Goal: Information Seeking & Learning: Learn about a topic

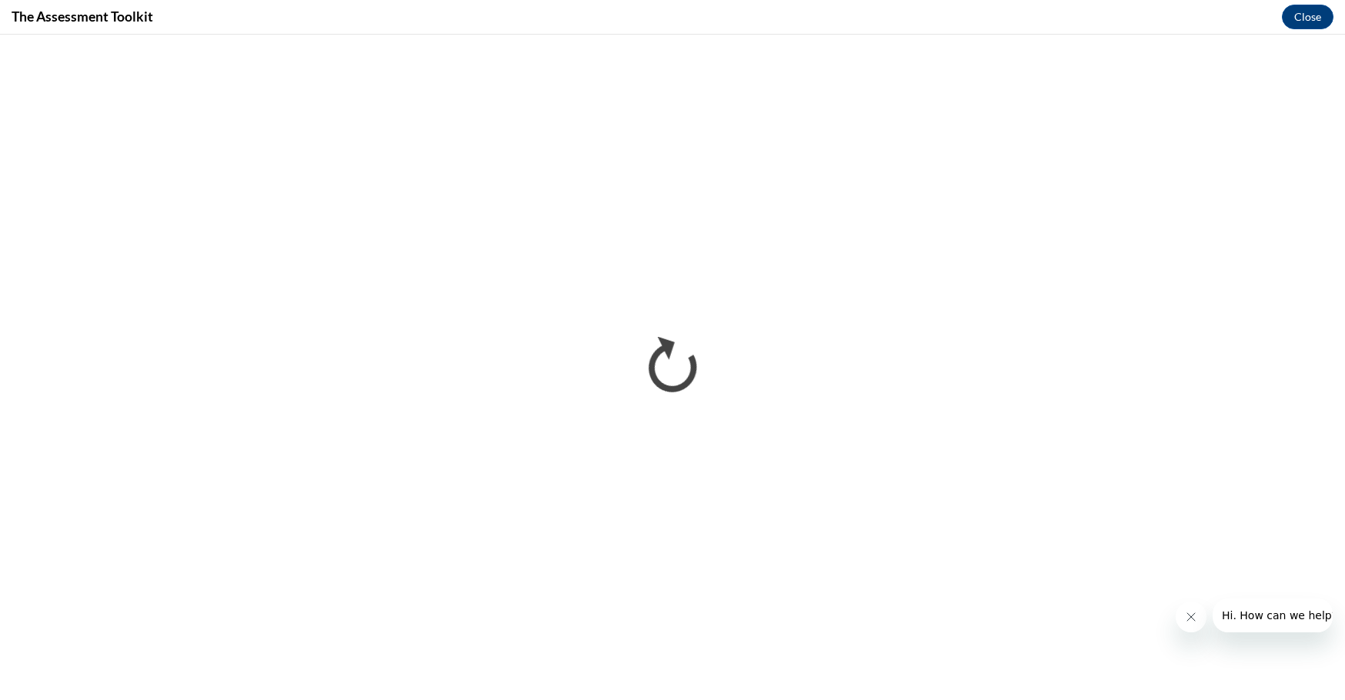
click at [1185, 623] on icon "Close message from company" at bounding box center [1190, 617] width 12 height 12
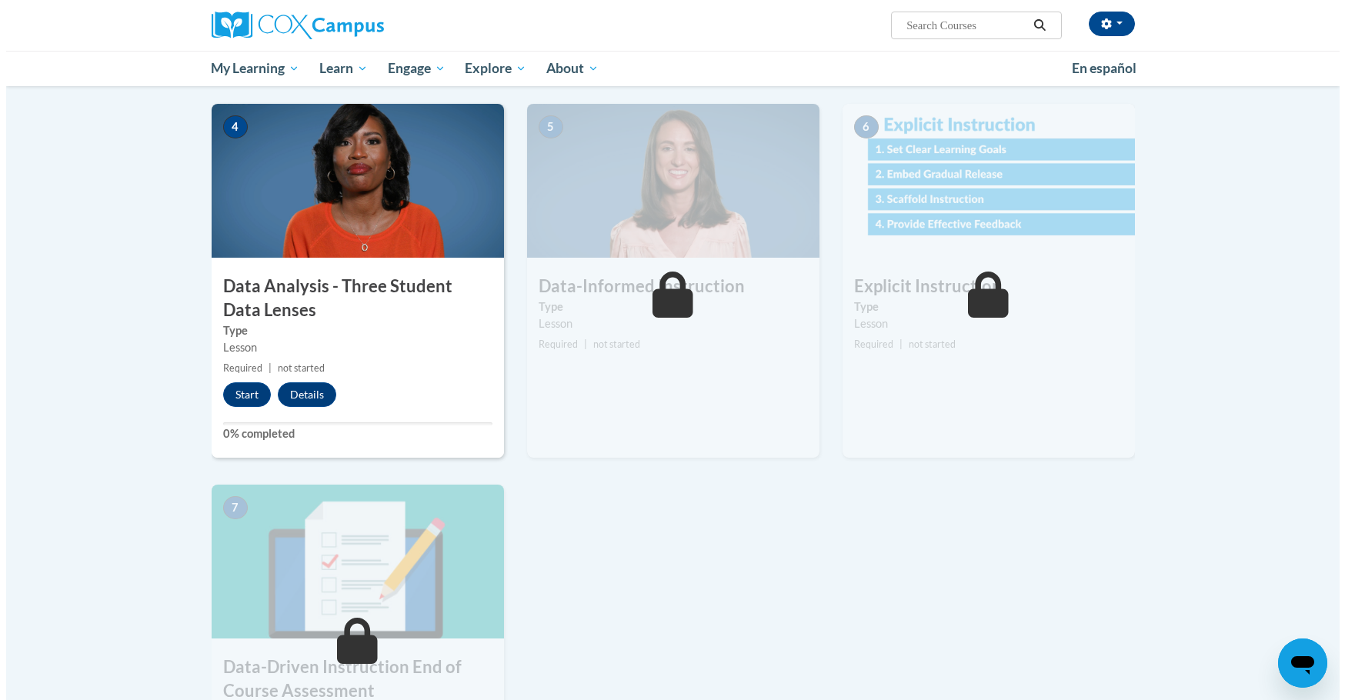
scroll to position [693, 0]
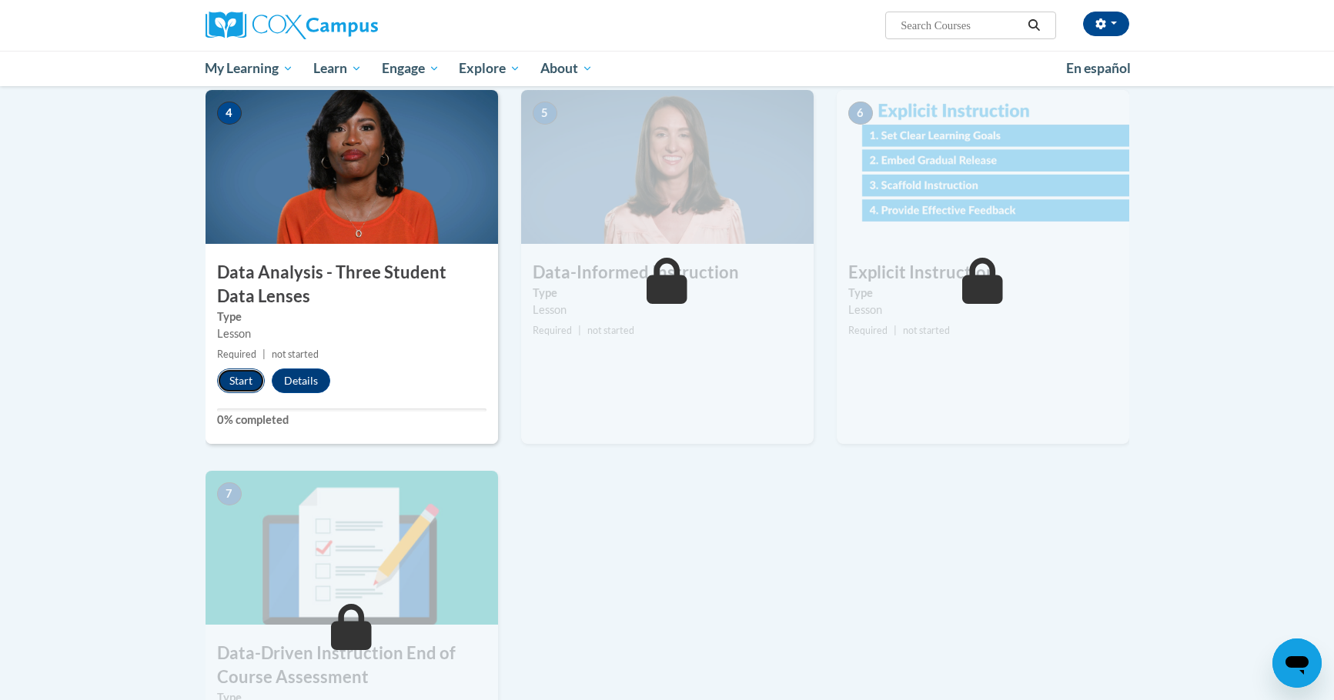
click at [237, 387] on button "Start" at bounding box center [241, 381] width 48 height 25
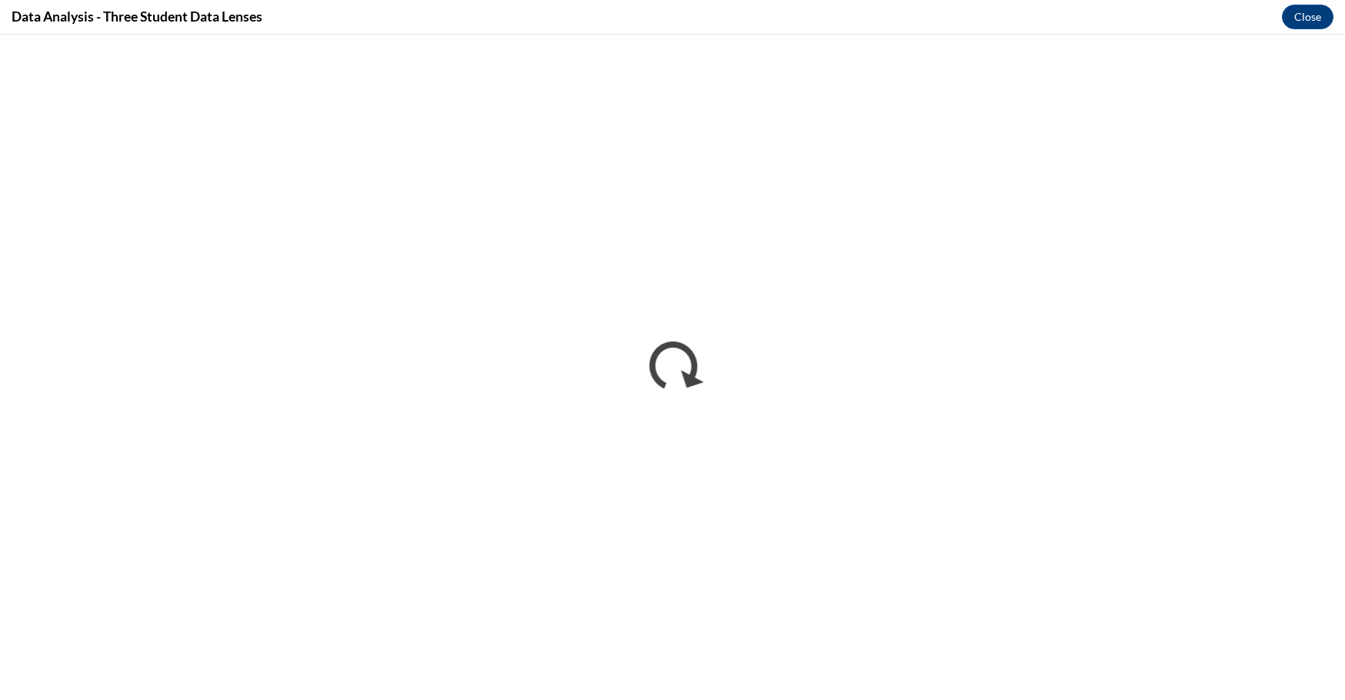
scroll to position [0, 0]
